Goal: Task Accomplishment & Management: Use online tool/utility

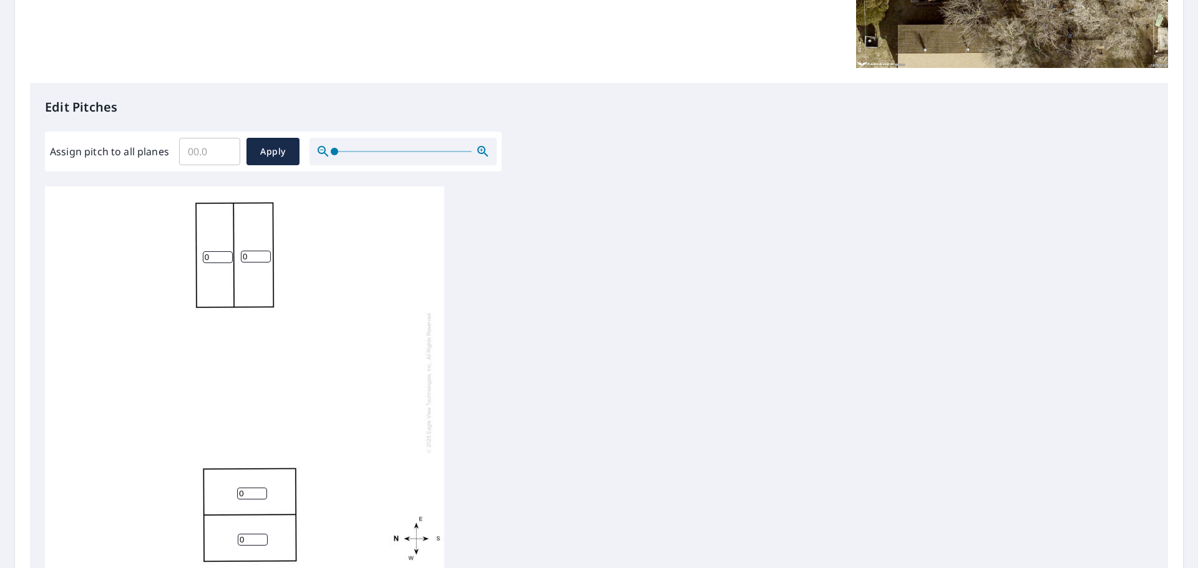
scroll to position [250, 0]
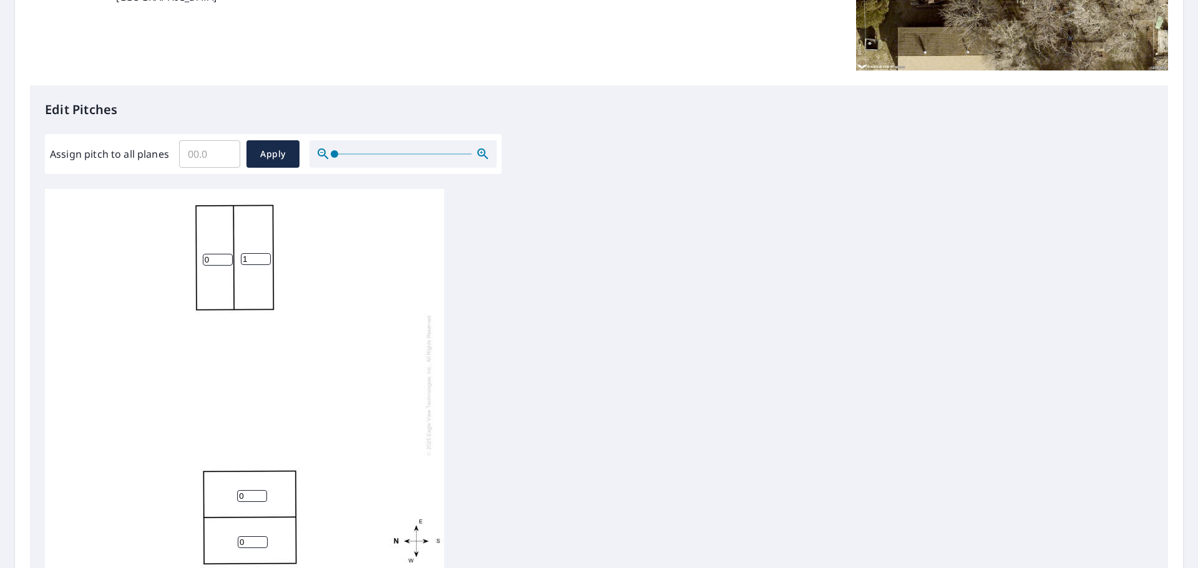
click at [263, 256] on input "1" at bounding box center [256, 259] width 30 height 12
click at [263, 256] on input "2" at bounding box center [256, 259] width 30 height 12
click at [263, 256] on input "3" at bounding box center [256, 259] width 30 height 12
click at [263, 256] on input "4" at bounding box center [256, 259] width 30 height 12
type input "5"
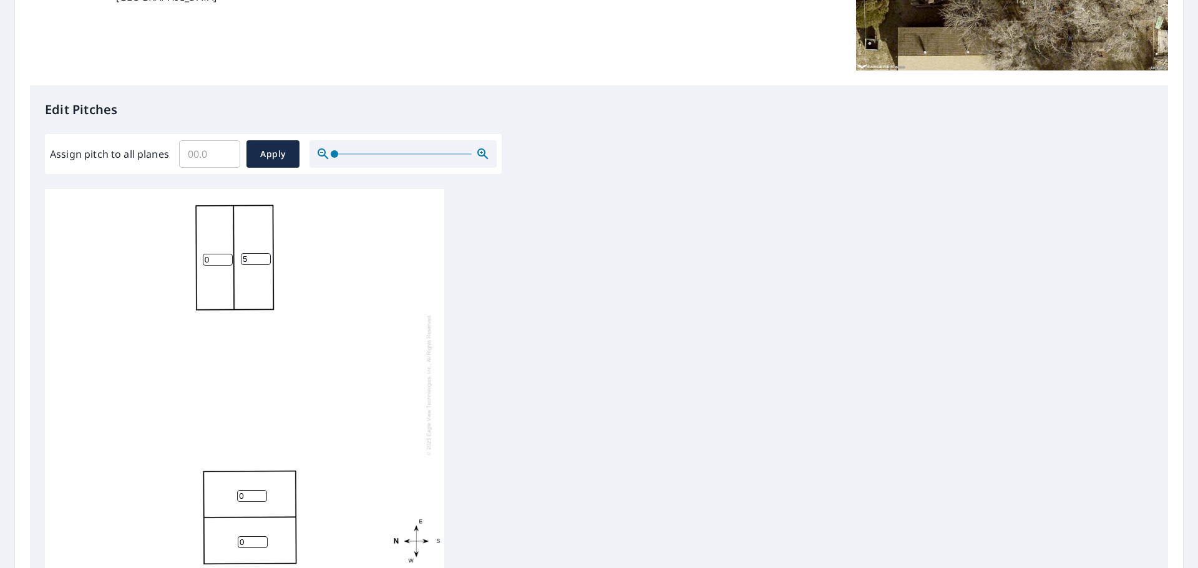
click at [263, 256] on input "5" at bounding box center [256, 259] width 30 height 12
click at [225, 257] on input "1" at bounding box center [218, 260] width 30 height 12
click at [225, 257] on input "2" at bounding box center [218, 260] width 30 height 12
click at [225, 257] on input "3" at bounding box center [218, 260] width 30 height 12
click at [225, 257] on input "4" at bounding box center [218, 260] width 30 height 12
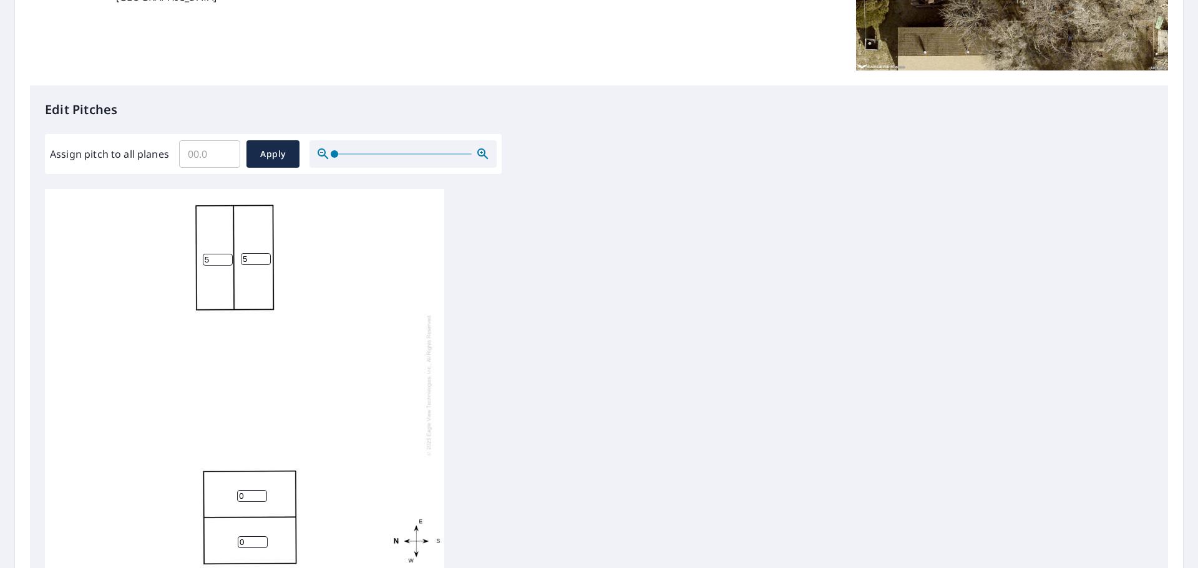
type input "5"
click at [225, 257] on input "5" at bounding box center [218, 260] width 30 height 12
click at [253, 498] on input "0" at bounding box center [252, 496] width 30 height 12
click at [265, 491] on input "1" at bounding box center [252, 496] width 30 height 12
click at [262, 493] on input "2" at bounding box center [252, 496] width 30 height 12
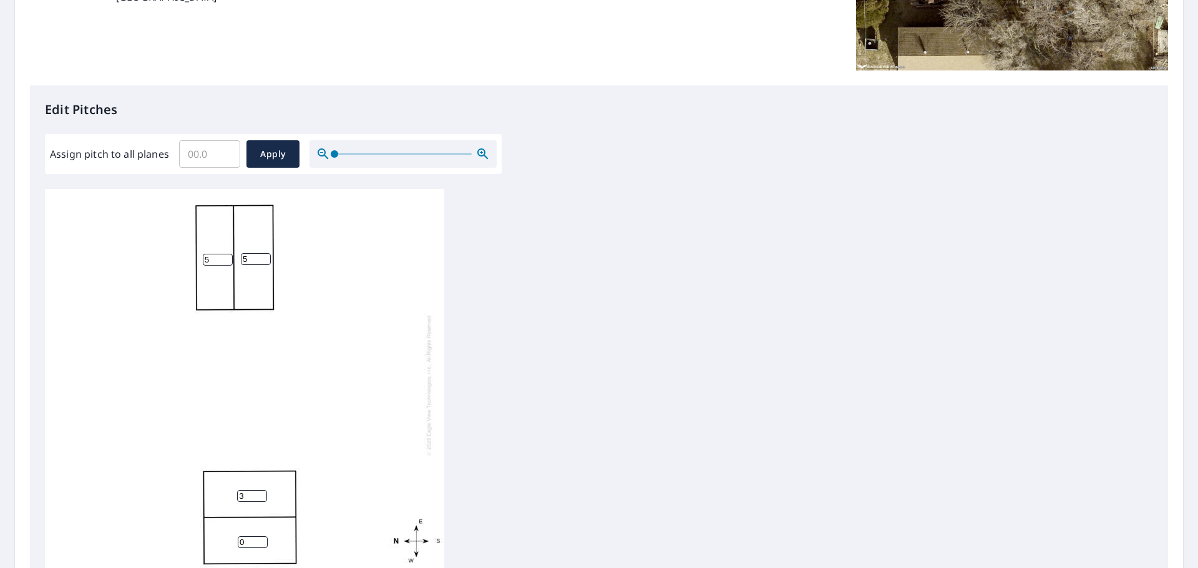
click at [262, 493] on input "3" at bounding box center [252, 496] width 30 height 12
click at [262, 493] on input "4" at bounding box center [252, 496] width 30 height 12
type input "5"
click at [262, 493] on input "5" at bounding box center [252, 496] width 30 height 12
click at [260, 539] on input "1" at bounding box center [253, 543] width 30 height 12
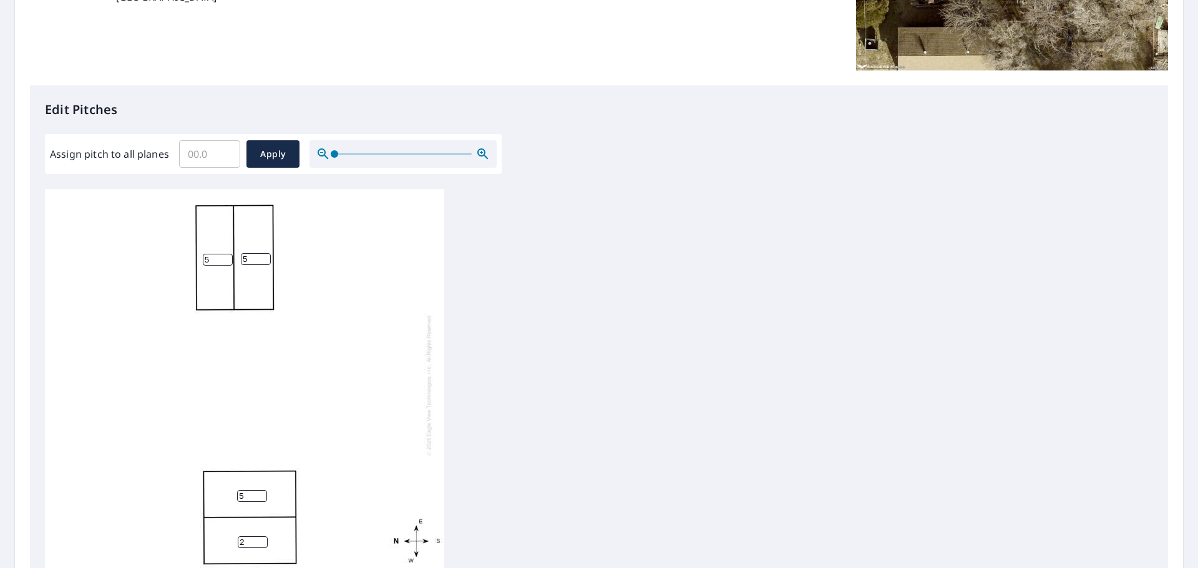
click at [260, 539] on input "2" at bounding box center [253, 543] width 30 height 12
click at [260, 539] on input "3" at bounding box center [253, 543] width 30 height 12
click at [260, 539] on input "4" at bounding box center [253, 543] width 30 height 12
type input "5"
click at [260, 539] on input "5" at bounding box center [253, 543] width 30 height 12
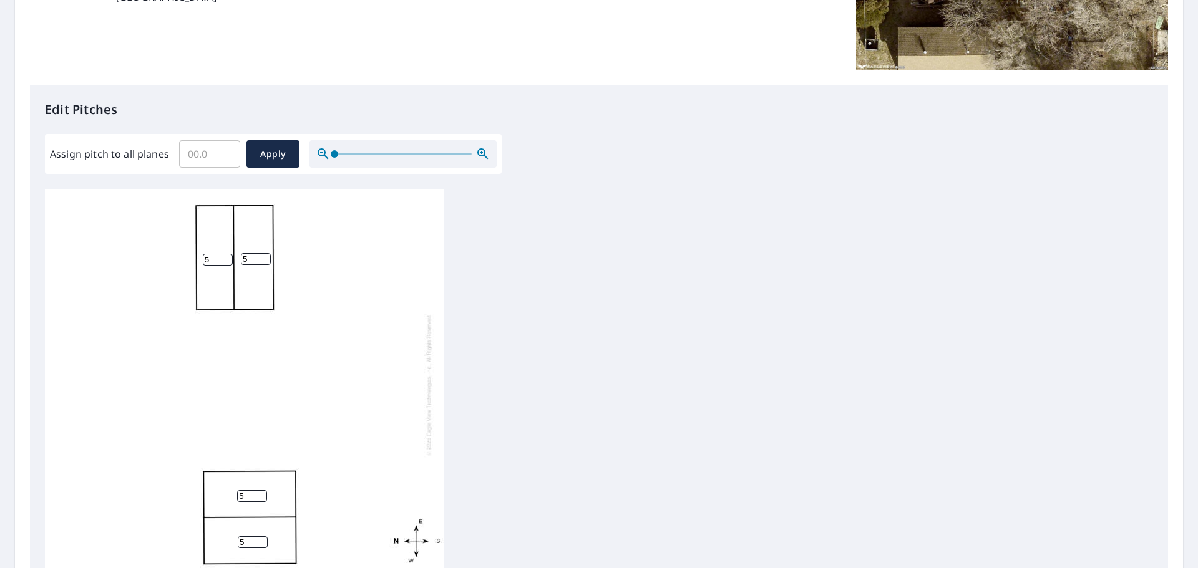
scroll to position [12, 0]
click at [546, 445] on div "5 5 5 5" at bounding box center [599, 385] width 1108 height 392
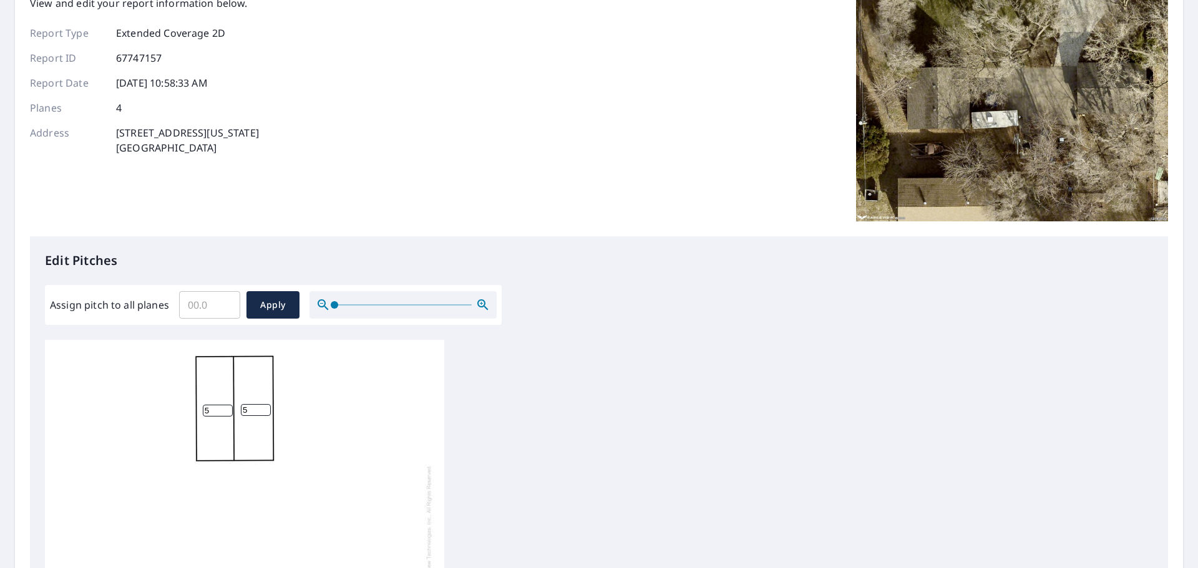
scroll to position [45, 0]
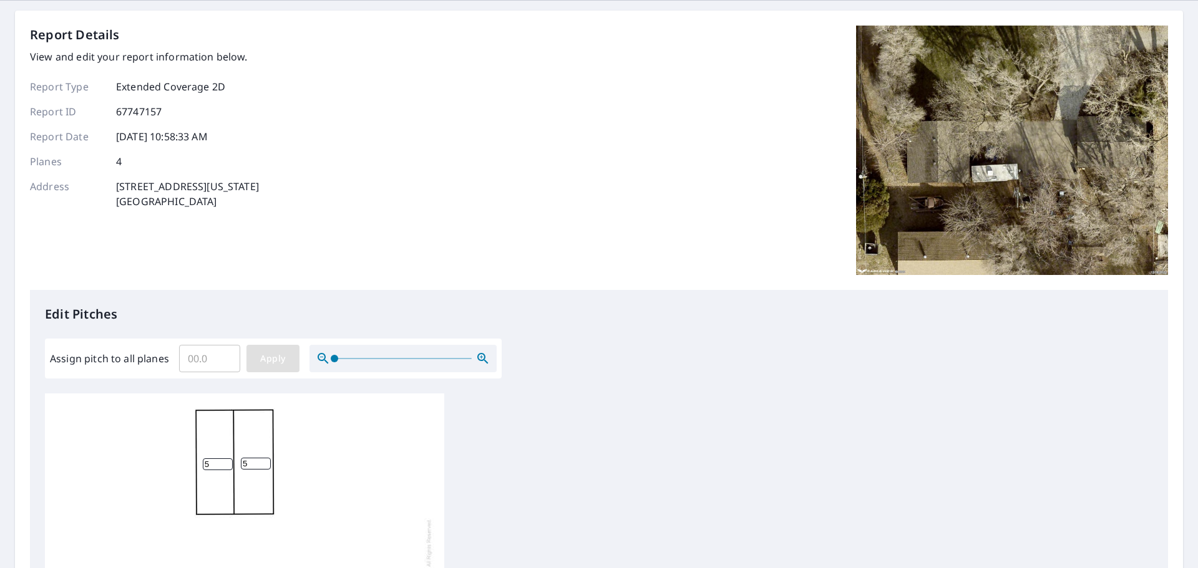
click at [277, 362] on span "Apply" at bounding box center [272, 359] width 33 height 16
click at [208, 360] on input "Assign pitch to all planes" at bounding box center [209, 358] width 61 height 35
click at [221, 355] on input "0.1" at bounding box center [209, 358] width 61 height 35
click at [221, 355] on input "0.2" at bounding box center [209, 358] width 61 height 35
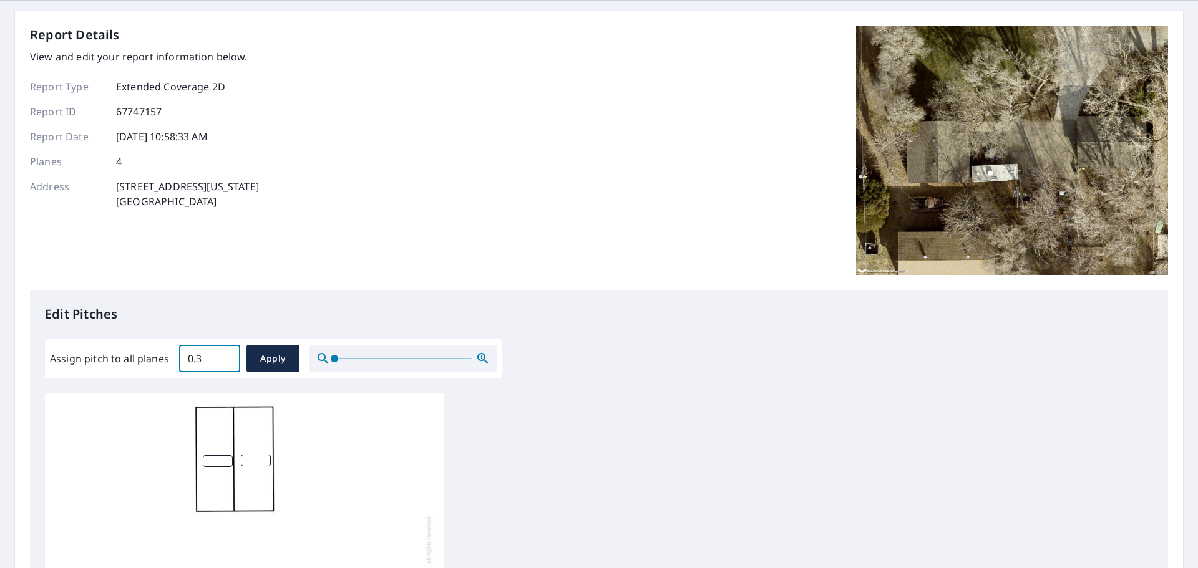
click at [221, 355] on input "0.3" at bounding box center [209, 358] width 61 height 35
drag, startPoint x: 213, startPoint y: 355, endPoint x: 148, endPoint y: 358, distance: 65.6
click at [148, 358] on div "Assign pitch to all planes 0.3 ​ Apply" at bounding box center [273, 358] width 447 height 27
type input "5"
click at [299, 360] on div "Assign pitch to all planes 5 ​ Apply" at bounding box center [273, 358] width 447 height 27
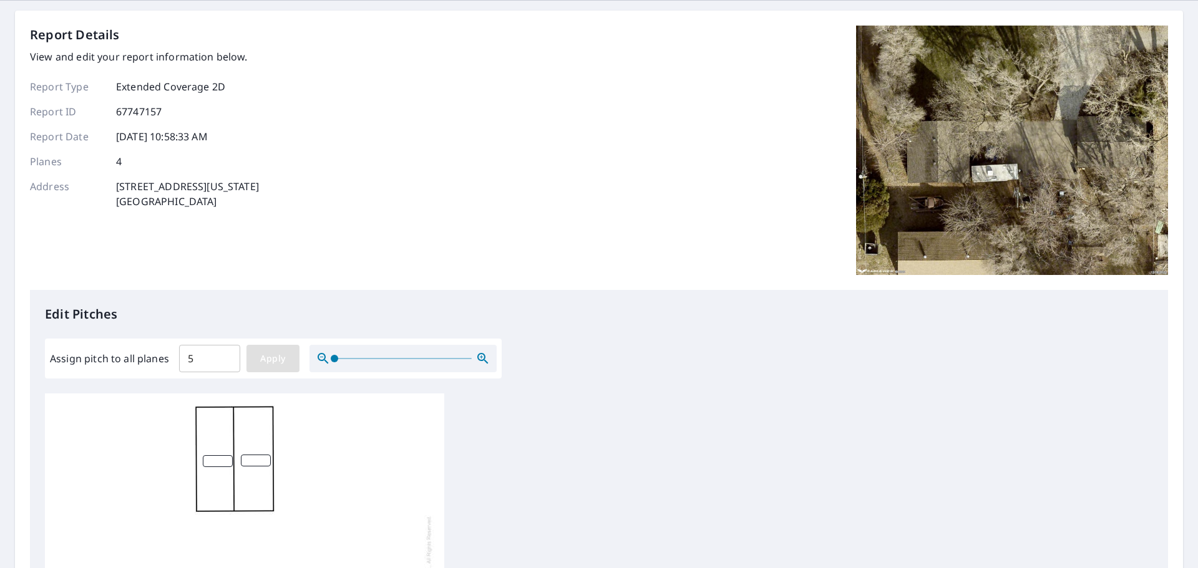
click at [285, 357] on span "Apply" at bounding box center [272, 359] width 33 height 16
type input "5"
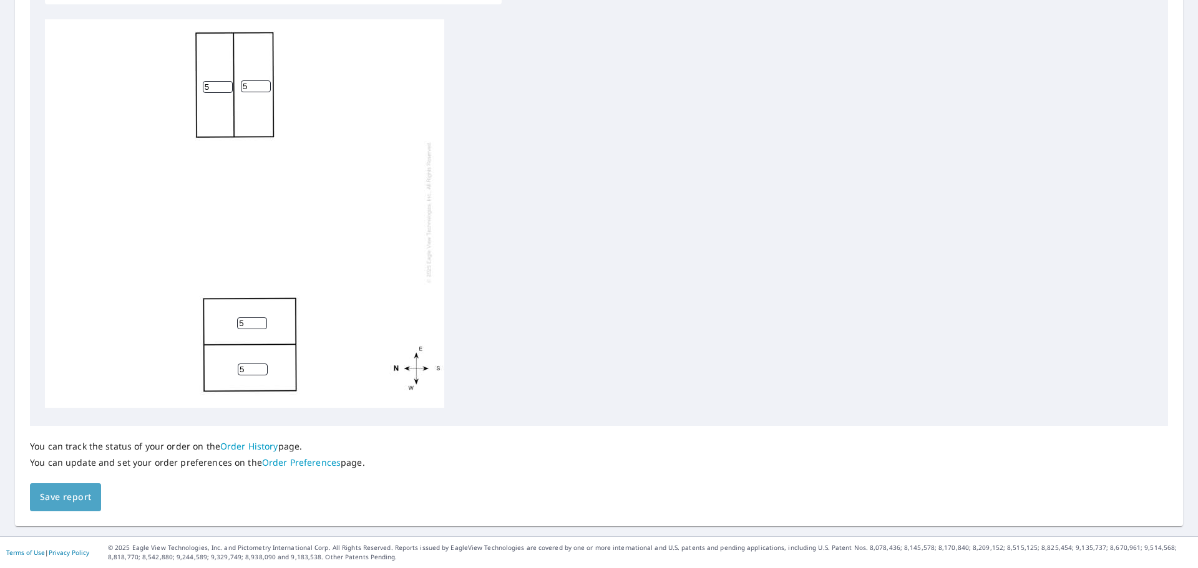
click at [87, 495] on span "Save report" at bounding box center [65, 498] width 51 height 16
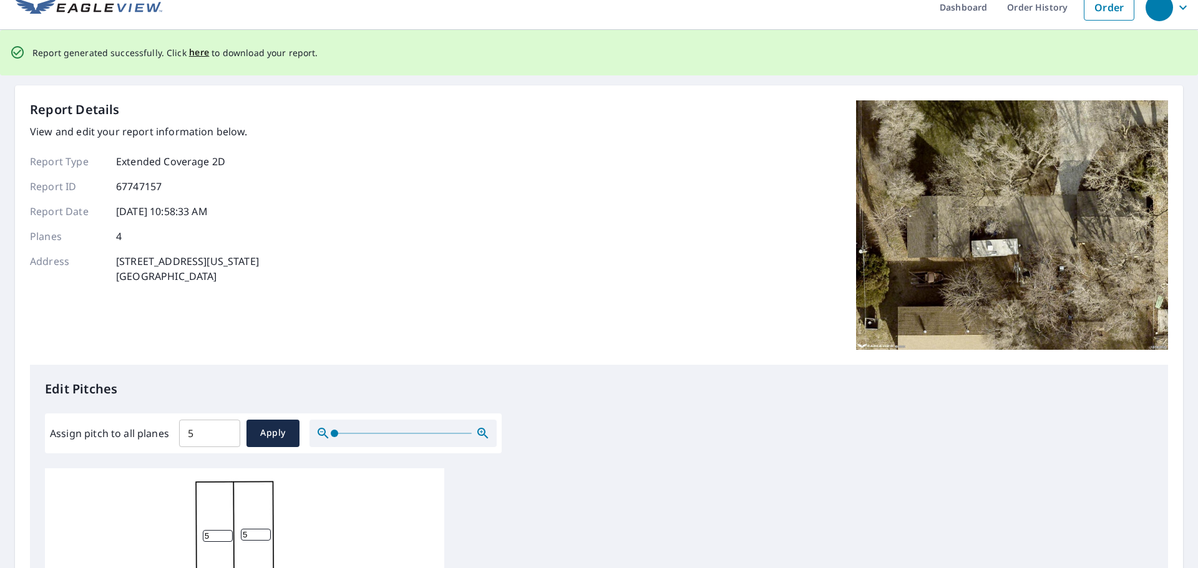
scroll to position [0, 0]
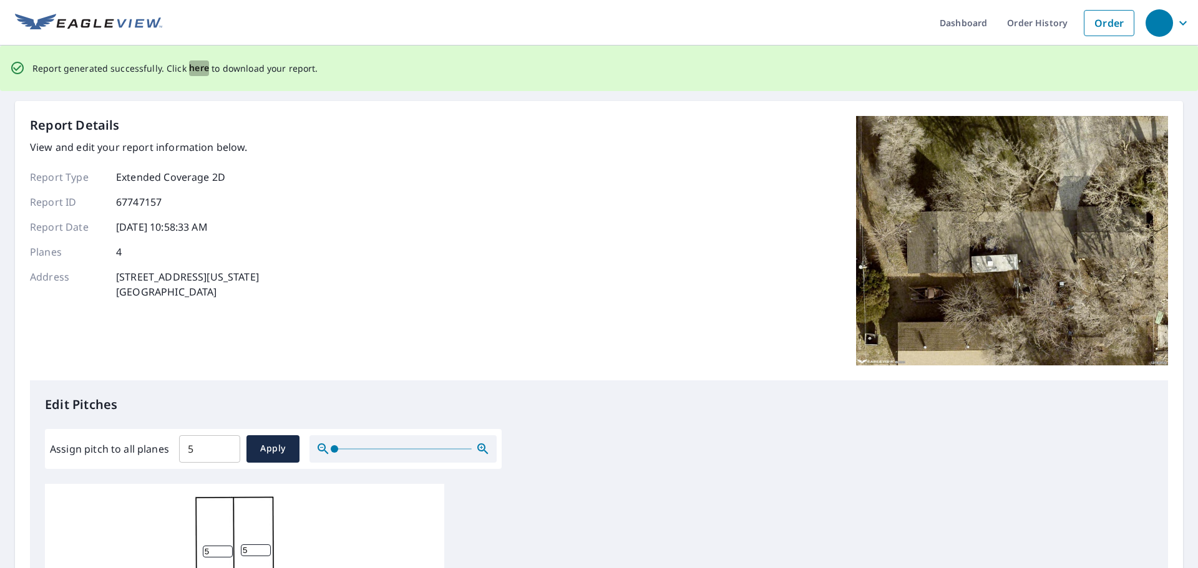
click at [195, 67] on span "here" at bounding box center [199, 69] width 21 height 16
